Goal: Navigation & Orientation: Find specific page/section

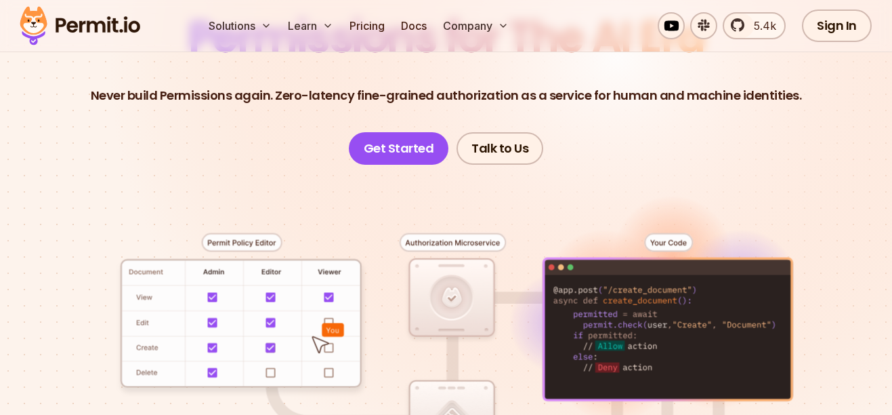
scroll to position [163, 0]
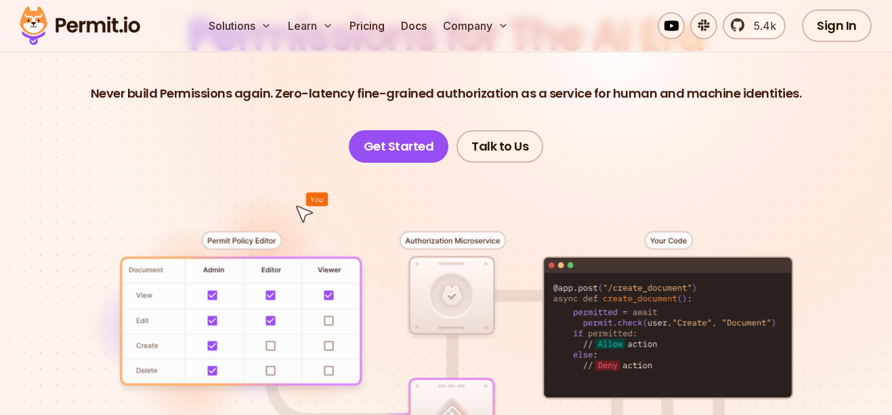
drag, startPoint x: 818, startPoint y: 91, endPoint x: 576, endPoint y: 115, distance: 243.0
click at [576, 115] on header "Permissions for The AI Era Never build Permissions again. Zero-latency fine-gra…" at bounding box center [446, 88] width 827 height 149
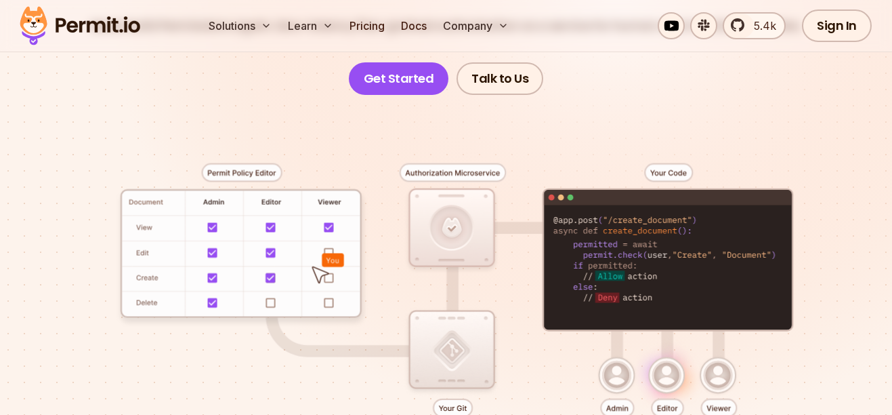
scroll to position [242, 0]
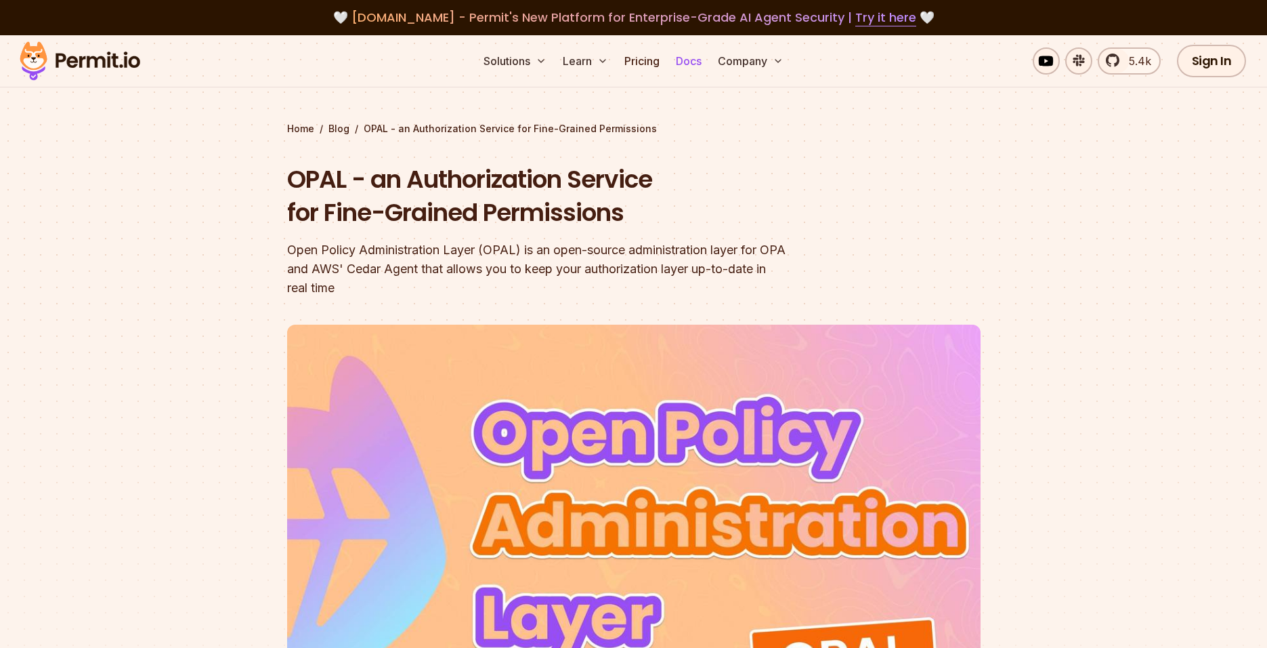
click at [675, 58] on link "Docs" at bounding box center [689, 60] width 37 height 27
